Goal: Task Accomplishment & Management: Use online tool/utility

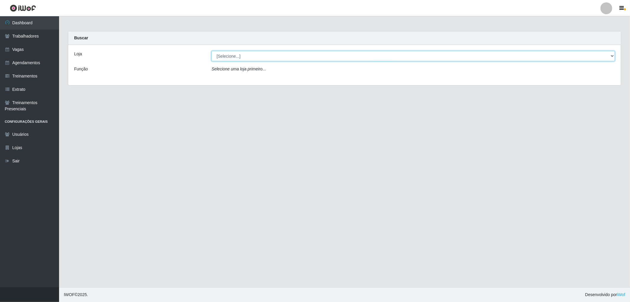
click at [355, 52] on select "[Selecione...] The Pow Pizzaria Delivery - [GEOGRAPHIC_DATA]" at bounding box center [412, 56] width 403 height 10
select select "322"
click at [211, 51] on select "[Selecione...] The Pow Pizzaria Delivery - [GEOGRAPHIC_DATA]" at bounding box center [412, 56] width 403 height 10
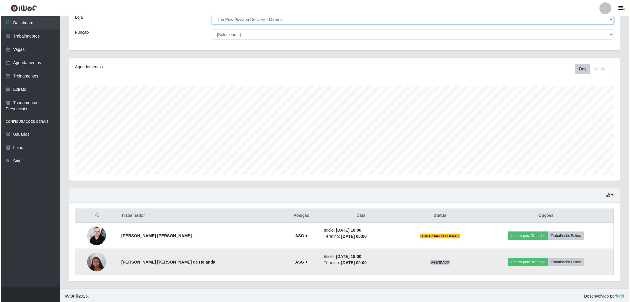
scroll to position [38, 0]
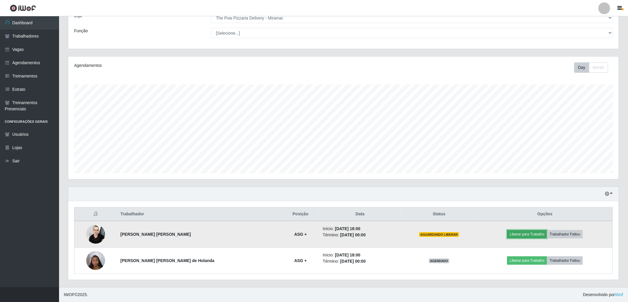
click at [516, 231] on button "Liberar para Trabalho" at bounding box center [527, 234] width 40 height 8
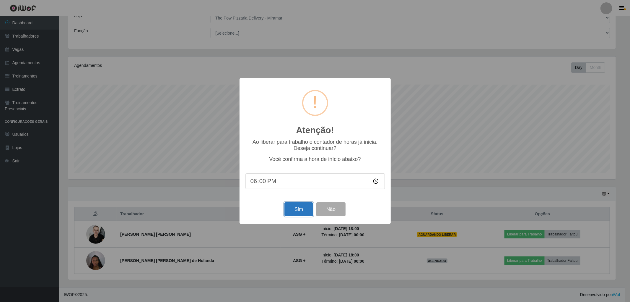
click at [289, 211] on button "Sim" at bounding box center [298, 209] width 29 height 14
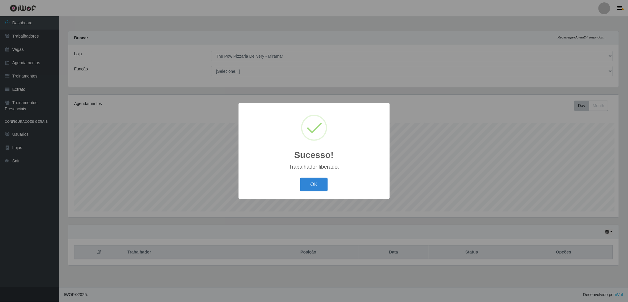
scroll to position [122, 553]
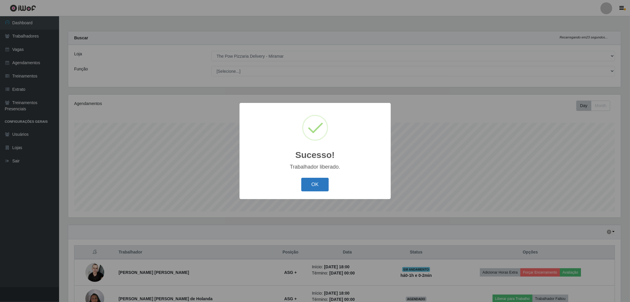
click at [316, 184] on button "OK" at bounding box center [314, 185] width 27 height 14
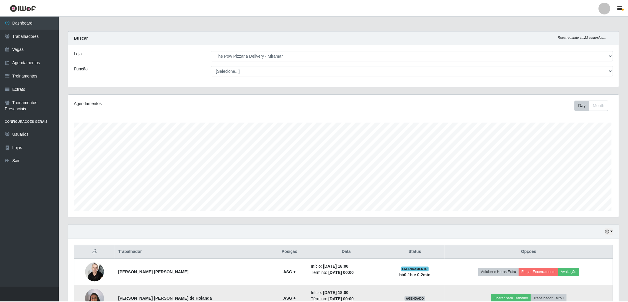
scroll to position [122, 551]
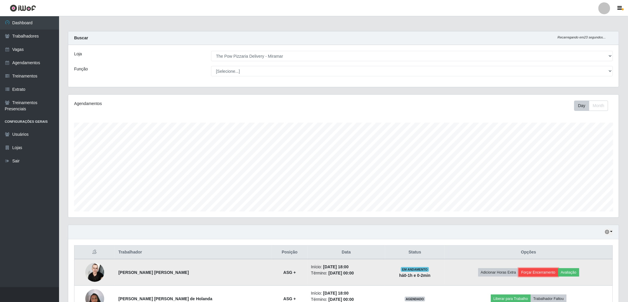
click at [544, 272] on button "Forçar Encerramento" at bounding box center [539, 272] width 40 height 8
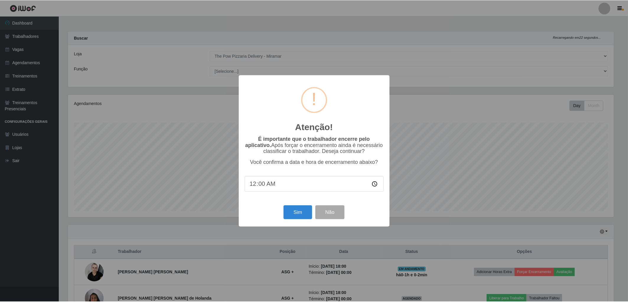
scroll to position [122, 547]
click at [299, 217] on button "Sim" at bounding box center [298, 212] width 29 height 14
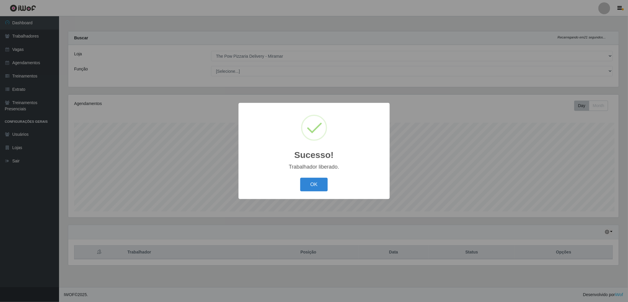
scroll to position [122, 553]
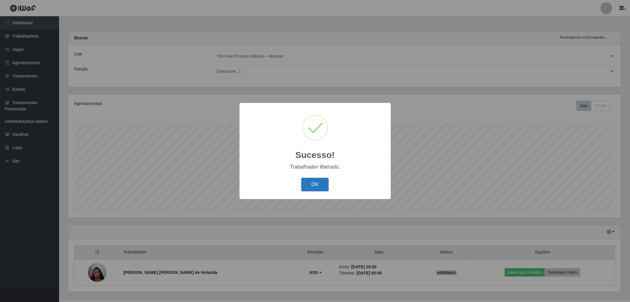
click at [315, 182] on button "OK" at bounding box center [314, 185] width 27 height 14
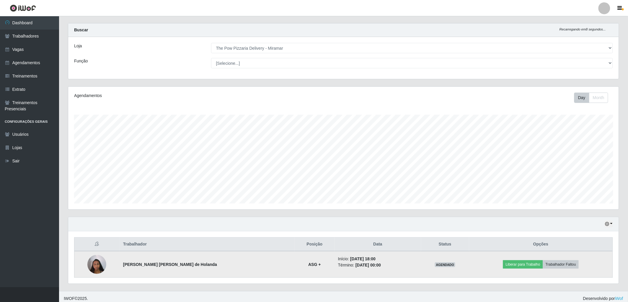
scroll to position [12, 0]
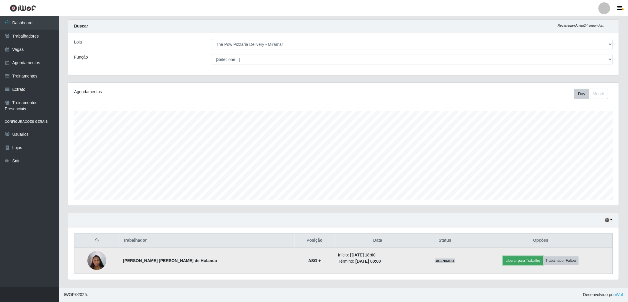
click at [517, 260] on button "Liberar para Trabalho" at bounding box center [523, 260] width 40 height 8
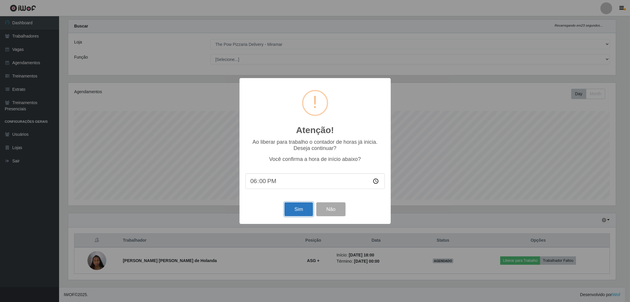
click at [289, 206] on button "Sim" at bounding box center [298, 209] width 29 height 14
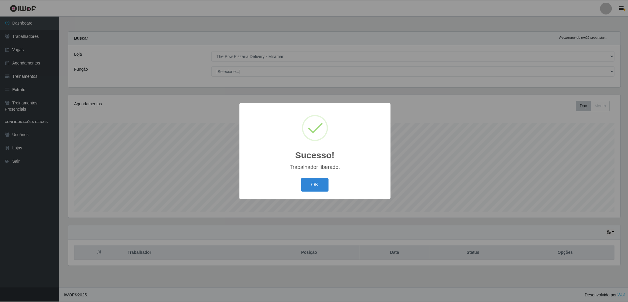
scroll to position [122, 553]
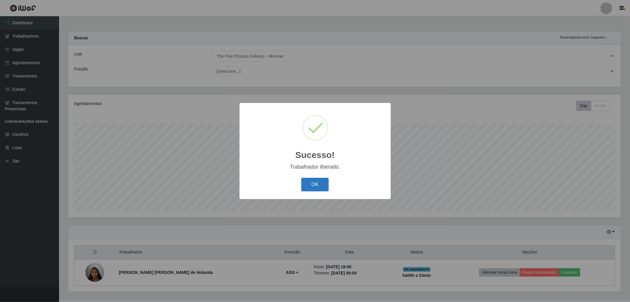
click at [318, 182] on button "OK" at bounding box center [314, 185] width 27 height 14
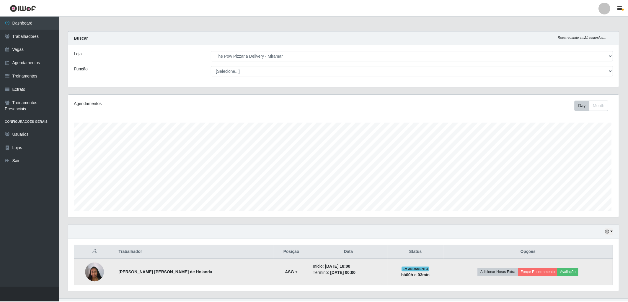
scroll to position [122, 551]
click at [523, 273] on button "Forçar Encerramento" at bounding box center [538, 272] width 40 height 8
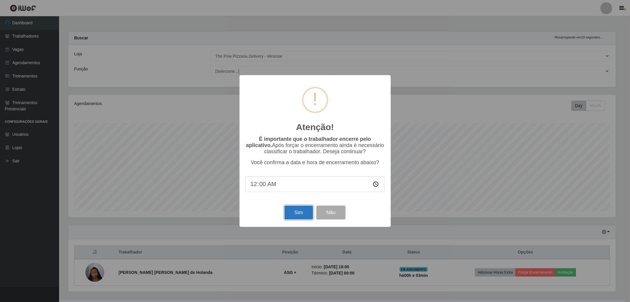
click at [306, 213] on button "Sim" at bounding box center [298, 212] width 29 height 14
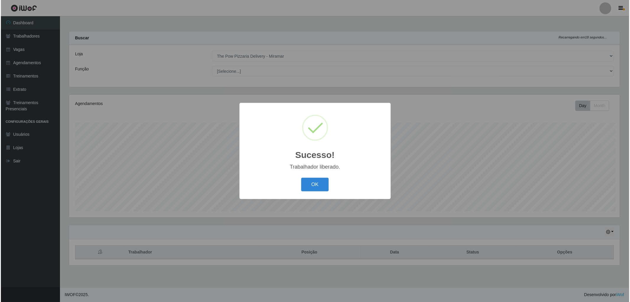
scroll to position [122, 553]
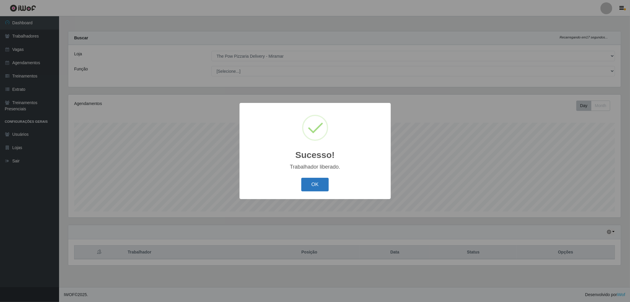
click at [326, 183] on button "OK" at bounding box center [314, 185] width 27 height 14
